Goal: Task Accomplishment & Management: Complete application form

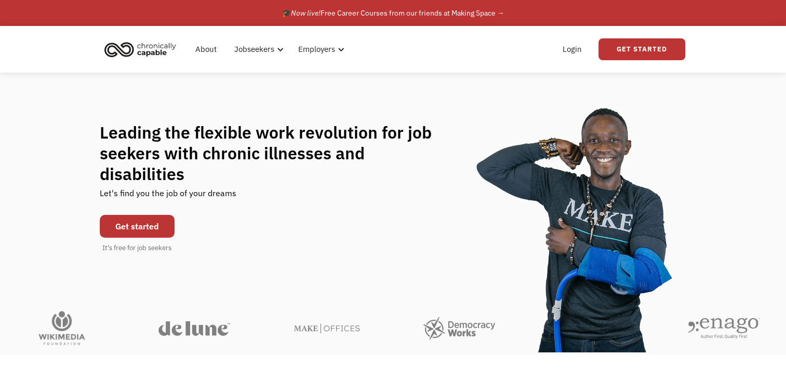
click at [133, 220] on link "Get started" at bounding box center [137, 226] width 75 height 23
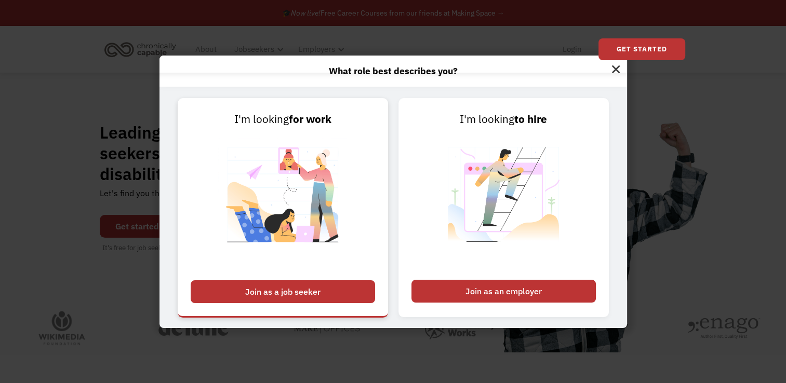
click at [314, 293] on div "Join as a job seeker" at bounding box center [283, 291] width 184 height 23
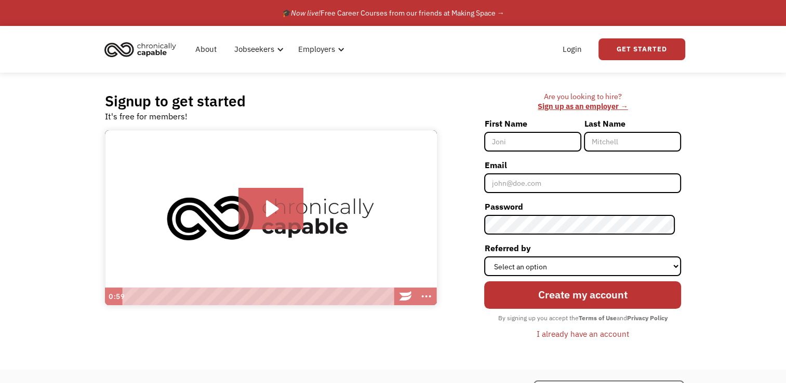
click at [579, 337] on div "I already have an account" at bounding box center [582, 334] width 92 height 12
